Goal: Information Seeking & Learning: Understand process/instructions

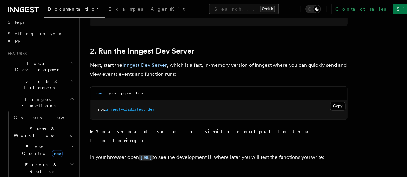
scroll to position [113, 0]
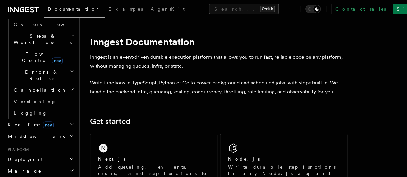
scroll to position [206, 0]
click at [48, 154] on h2 "Deployment" at bounding box center [40, 160] width 70 height 12
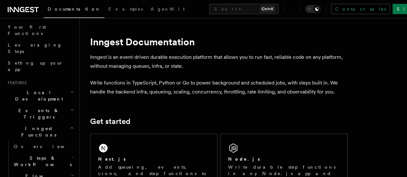
scroll to position [100, 0]
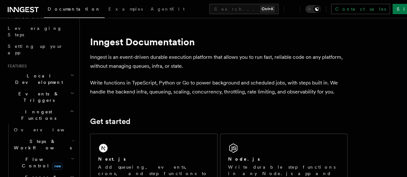
click at [72, 138] on icon "button" at bounding box center [73, 140] width 3 height 5
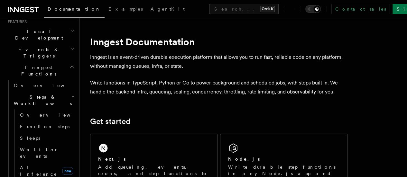
scroll to position [145, 0]
click at [43, 165] on span "AI Inference" at bounding box center [38, 171] width 37 height 12
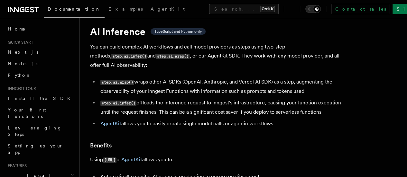
click at [17, 8] on icon at bounding box center [23, 10] width 31 height 8
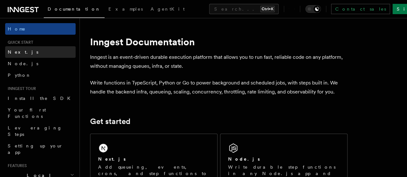
click at [44, 52] on link "Next.js" at bounding box center [40, 52] width 70 height 12
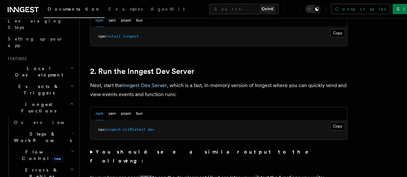
scroll to position [108, 0]
click at [59, 128] on h2 "Steps & Workflows" at bounding box center [43, 137] width 64 height 18
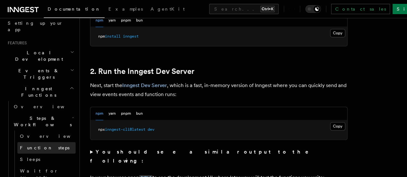
scroll to position [129, 0]
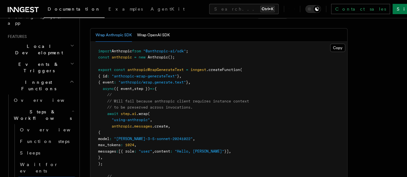
scroll to position [1008, 0]
click at [155, 42] on button "Wrap OpenAI SDK" at bounding box center [153, 35] width 33 height 13
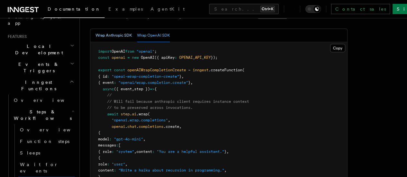
click at [122, 42] on button "Wrap Anthropic SDK" at bounding box center [114, 35] width 36 height 13
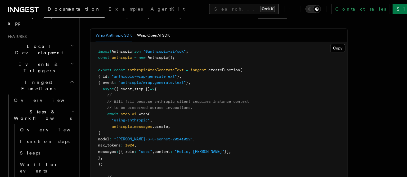
click at [225, 129] on pre "import Anthropic from "@anthropic-ai/sdk" ; const anthropic = new Anthropic ();…" at bounding box center [218, 155] width 257 height 226
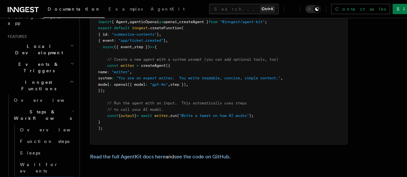
scroll to position [1974, 0]
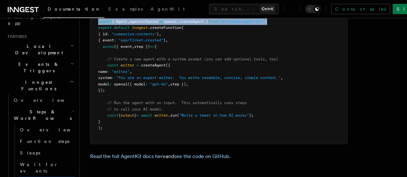
drag, startPoint x: 287, startPoint y: 49, endPoint x: 85, endPoint y: 50, distance: 201.8
copy span "import { Agent , agenticOpenai as openai , createAgent } from "@inngest/agent-k…"
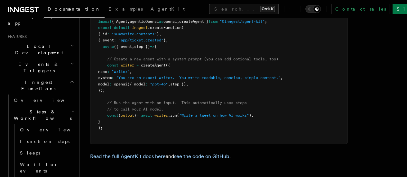
click at [229, 69] on pre "import { Agent , agenticOpenai as openai , createAgent } from "@inngest/agent-k…" at bounding box center [218, 75] width 257 height 138
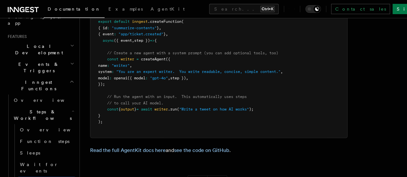
scroll to position [1981, 0]
drag, startPoint x: 106, startPoint y: 88, endPoint x: 128, endPoint y: 112, distance: 33.3
click at [128, 112] on pre "import { Agent , agenticOpenai as openai , createAgent } from "@inngest/agent-k…" at bounding box center [218, 68] width 257 height 138
copy code "const writer = createAgent ({ name : "writer" , system : "You are an expert wri…"
drag, startPoint x: 107, startPoint y: 81, endPoint x: 130, endPoint y: 114, distance: 40.4
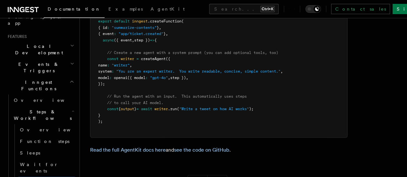
click at [130, 114] on pre "import { Agent , agenticOpenai as openai , createAgent } from "@inngest/agent-k…" at bounding box center [218, 68] width 257 height 138
copy code "// Create a new agent with a system prompt (you can add optional tools, too) co…"
click at [155, 74] on span ""You are an expert writer. You write readable, concise, simple content."" at bounding box center [198, 71] width 164 height 5
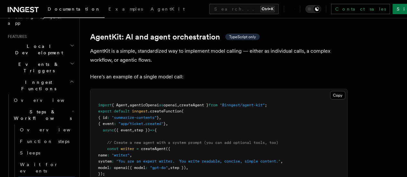
scroll to position [1891, 0]
